Goal: Transaction & Acquisition: Subscribe to service/newsletter

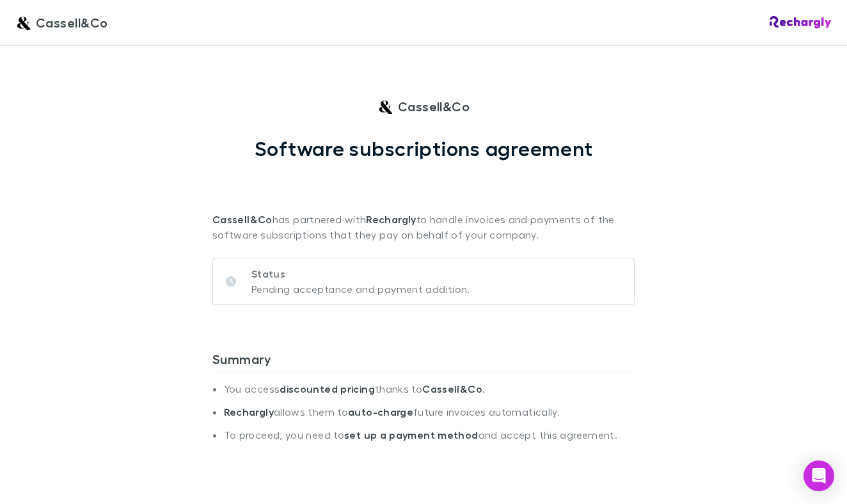
click at [693, 255] on div "Cassell&Co Cassell&Co Software subscriptions agreement Cassell&Co has partnered…" at bounding box center [423, 252] width 847 height 504
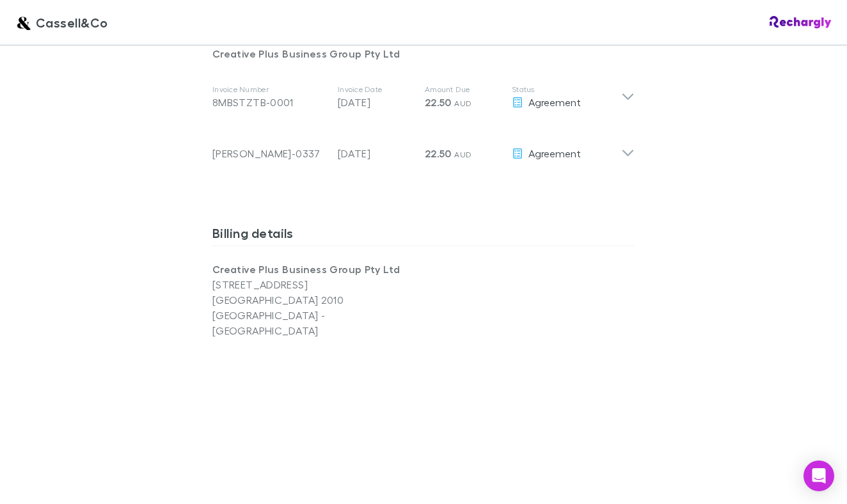
scroll to position [860, 0]
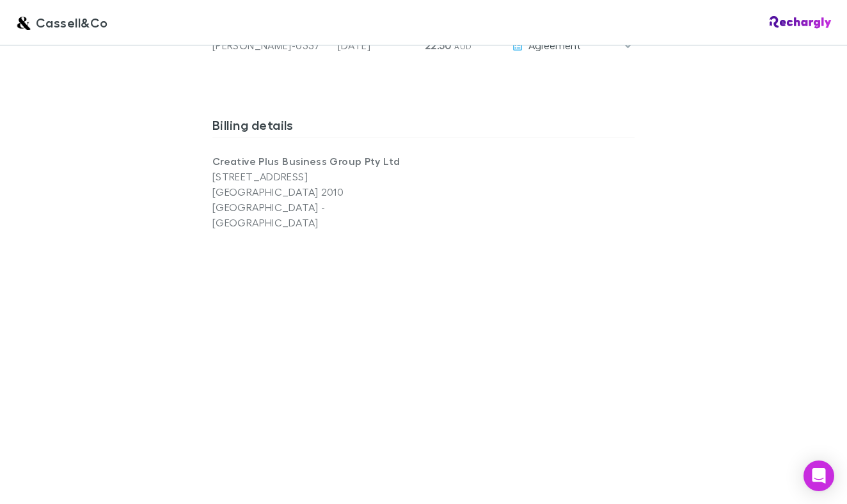
click at [138, 276] on div "Cassell&Co Cassell&Co Software subscriptions agreement Cassell&Co has partnered…" at bounding box center [423, 252] width 847 height 504
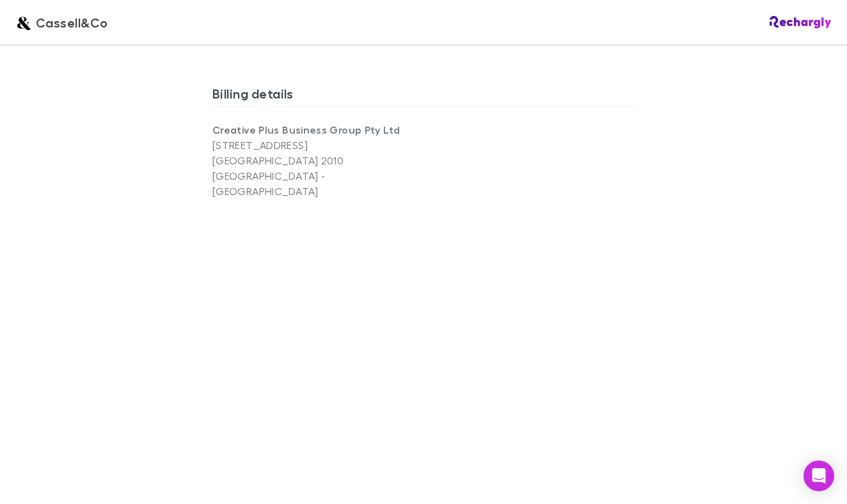
scroll to position [905, 0]
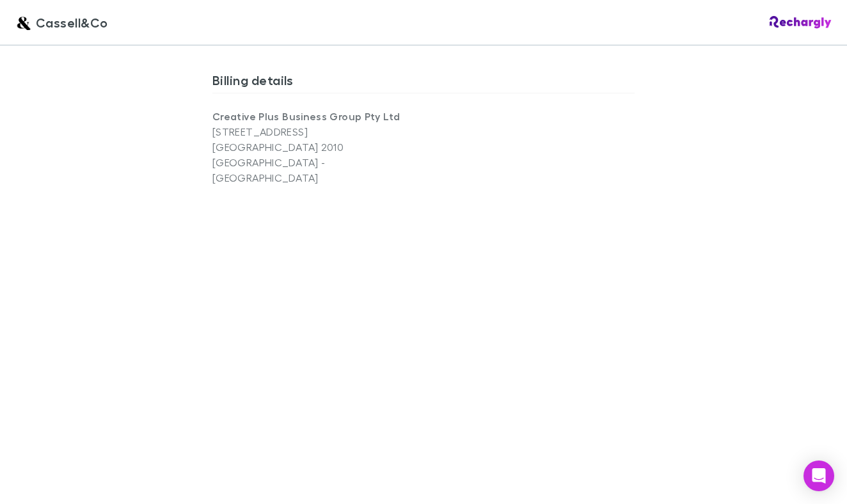
click at [728, 308] on div "Cassell&Co Cassell&Co Software subscriptions agreement Cassell&Co has partnered…" at bounding box center [423, 252] width 847 height 504
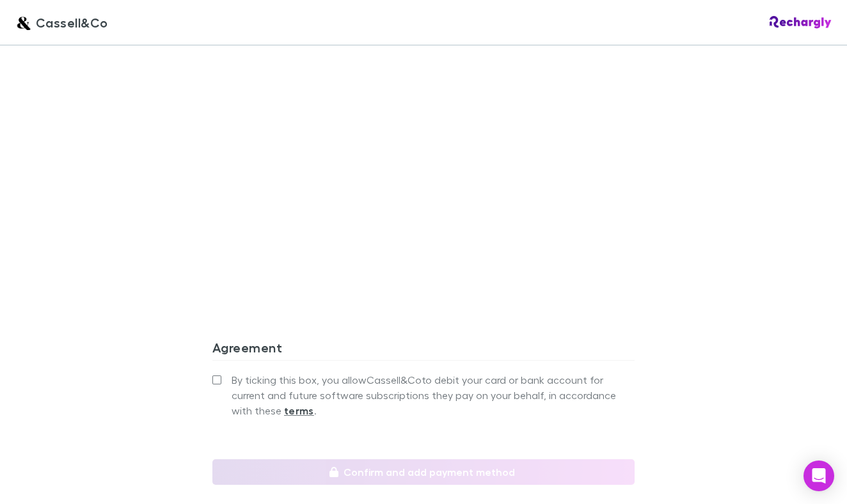
scroll to position [1161, 0]
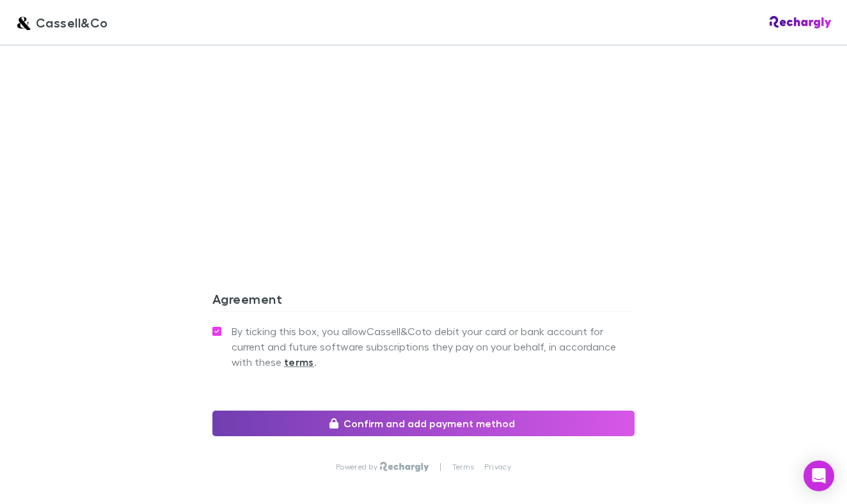
click at [440, 411] on button "Confirm and add payment method" at bounding box center [423, 424] width 422 height 26
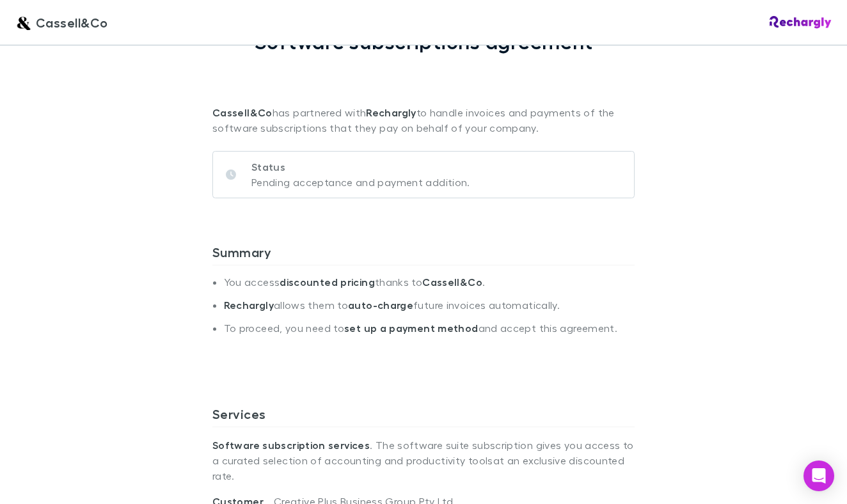
scroll to position [0, 0]
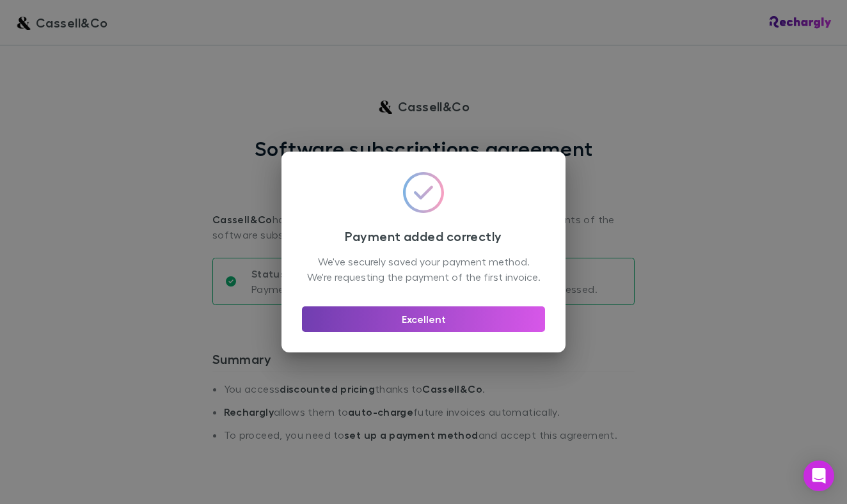
click at [396, 332] on button "Excellent" at bounding box center [423, 319] width 243 height 26
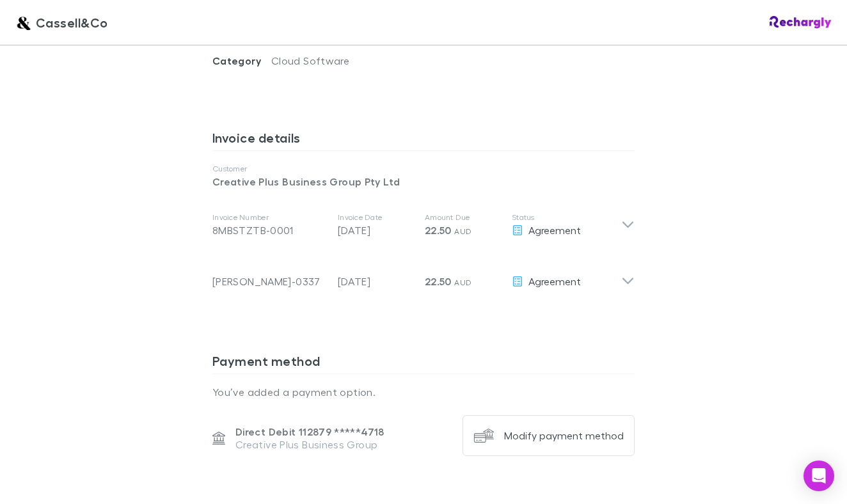
scroll to position [627, 0]
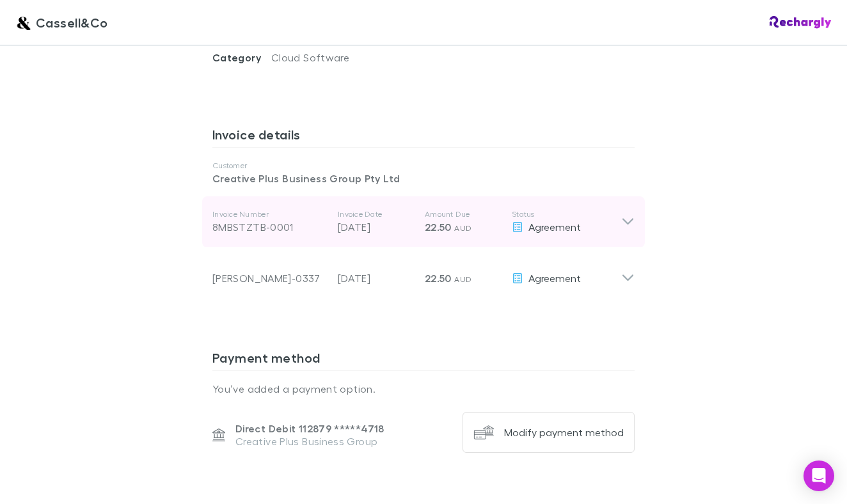
click at [624, 219] on icon at bounding box center [627, 222] width 11 height 6
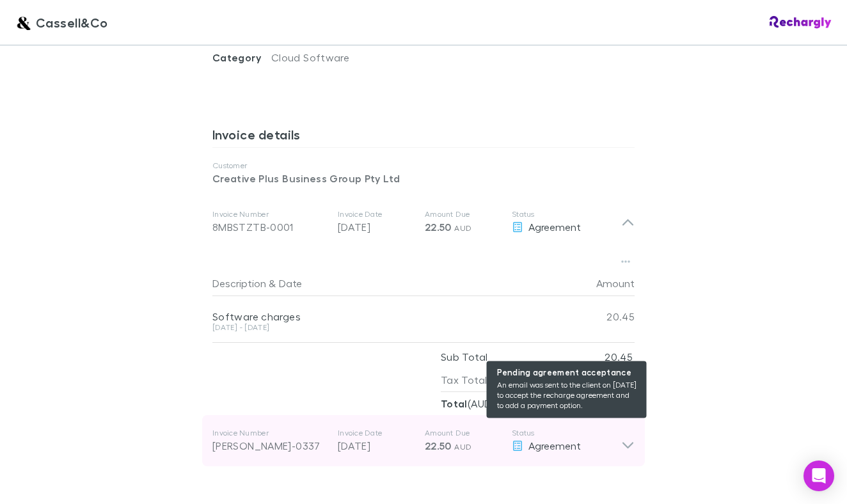
click at [541, 439] on span "Agreement" at bounding box center [554, 445] width 52 height 12
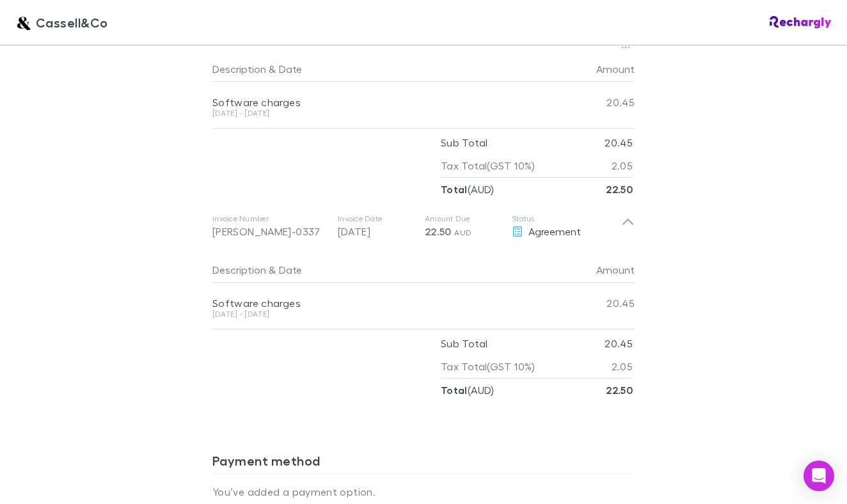
scroll to position [841, 0]
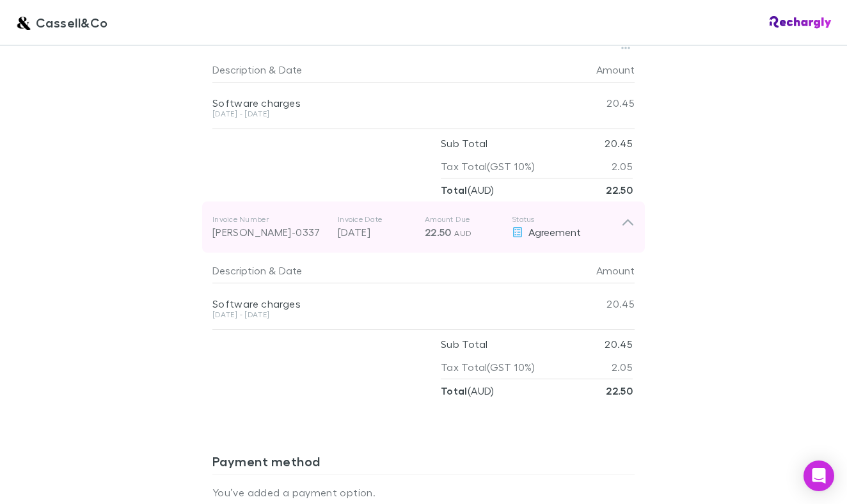
click at [527, 224] on div "Agreement" at bounding box center [566, 231] width 109 height 15
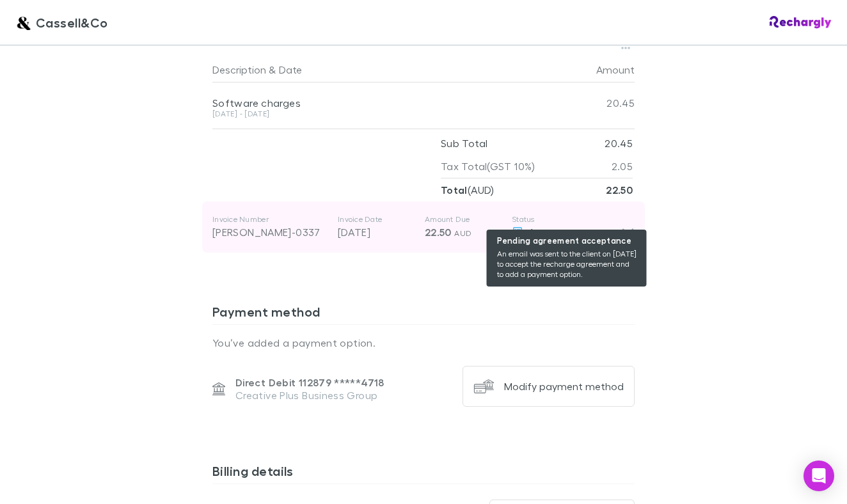
click at [527, 224] on div "Agreement" at bounding box center [566, 231] width 109 height 15
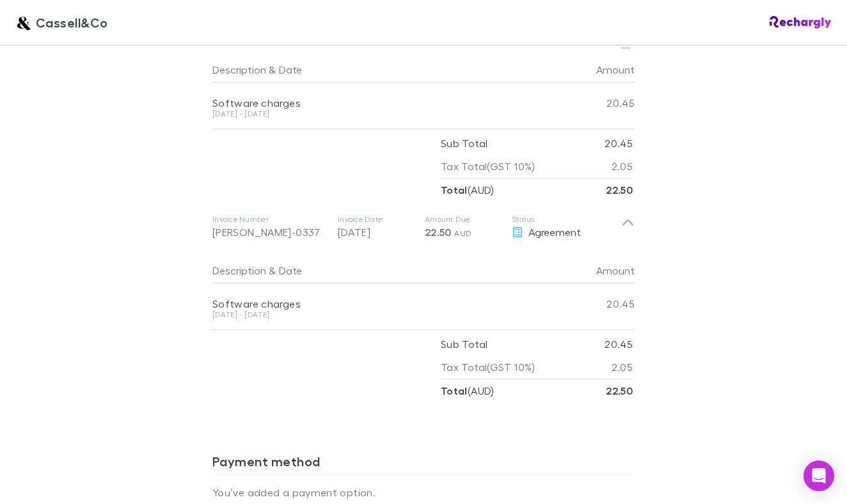
click at [781, 258] on div "Cassell&Co Cassell&Co Software subscriptions agreement [PERSON_NAME] has partne…" at bounding box center [423, 252] width 847 height 504
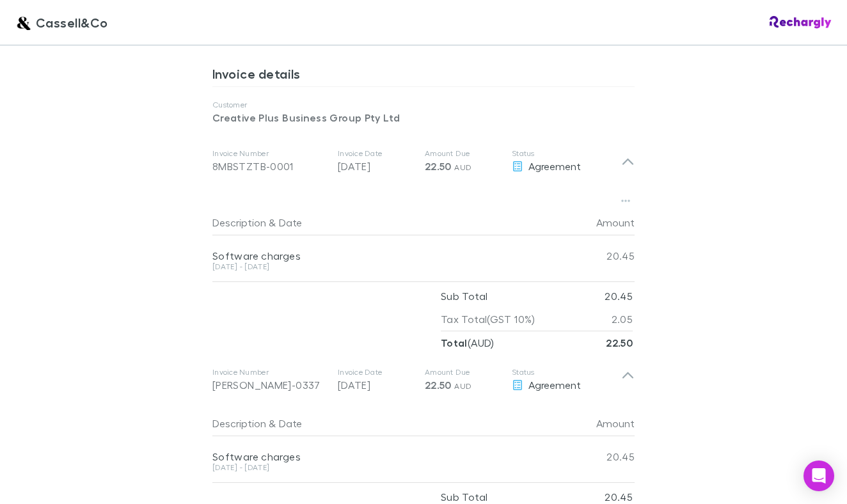
scroll to position [689, 0]
click at [503, 98] on p "Customer" at bounding box center [423, 103] width 422 height 10
drag, startPoint x: 503, startPoint y: 85, endPoint x: 365, endPoint y: 1, distance: 161.6
click at [0, 0] on div "Cassell&Co Cassell&Co Software subscriptions agreement [PERSON_NAME] has partne…" at bounding box center [423, 252] width 847 height 504
click at [796, 22] on img at bounding box center [800, 22] width 62 height 13
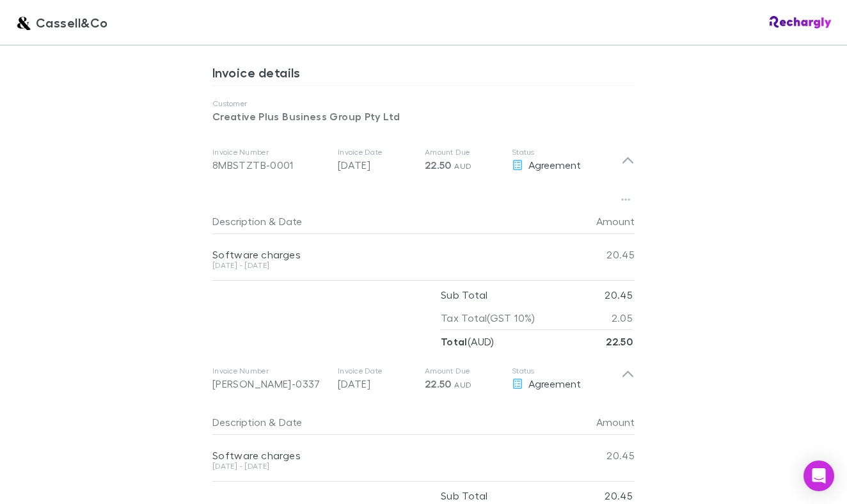
click at [52, 27] on span "Cassell&Co" at bounding box center [72, 22] width 72 height 19
click at [17, 19] on img at bounding box center [22, 22] width 15 height 15
click at [62, 19] on span "Cassell&Co" at bounding box center [72, 22] width 72 height 19
click at [65, 19] on span "Cassell&Co" at bounding box center [72, 22] width 72 height 19
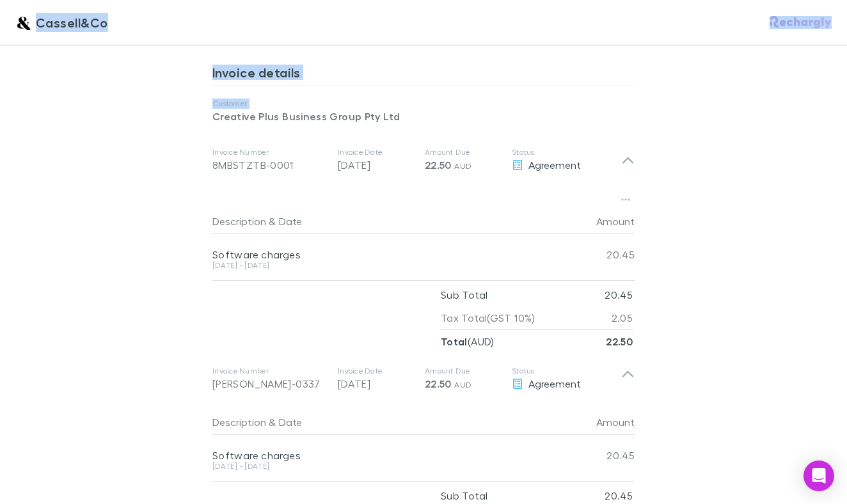
drag, startPoint x: 65, startPoint y: 19, endPoint x: 65, endPoint y: 120, distance: 101.1
click at [65, 114] on div "Cassell&Co Cassell&Co Software subscriptions agreement [PERSON_NAME] has partne…" at bounding box center [423, 252] width 847 height 504
